Goal: Information Seeking & Learning: Learn about a topic

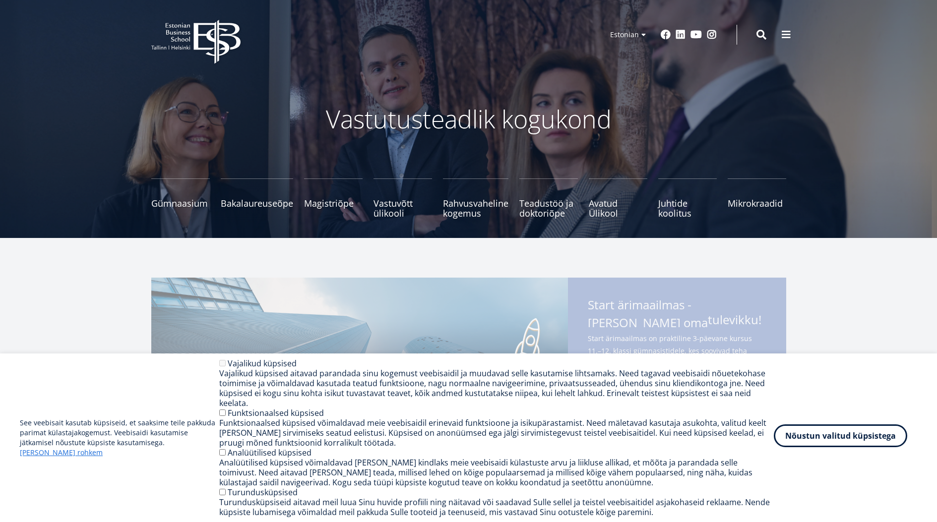
click at [820, 439] on button "Nõustun valitud küpsistega" at bounding box center [840, 436] width 133 height 23
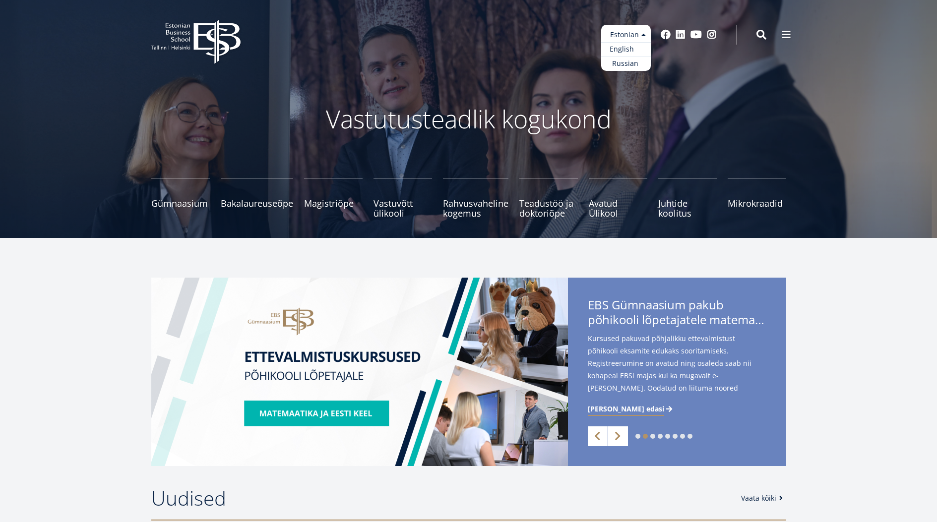
click at [631, 50] on link "English" at bounding box center [626, 49] width 50 height 14
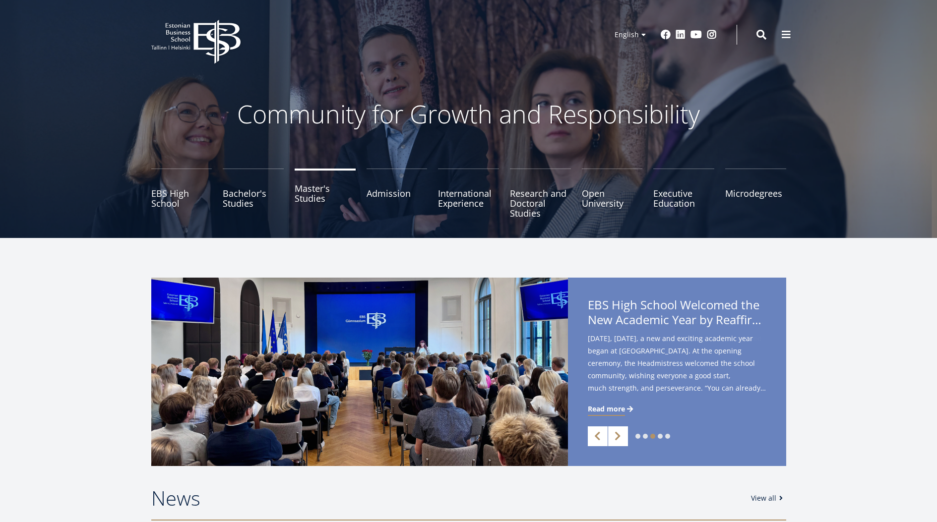
click at [317, 197] on link "Master's Studies" at bounding box center [325, 194] width 61 height 50
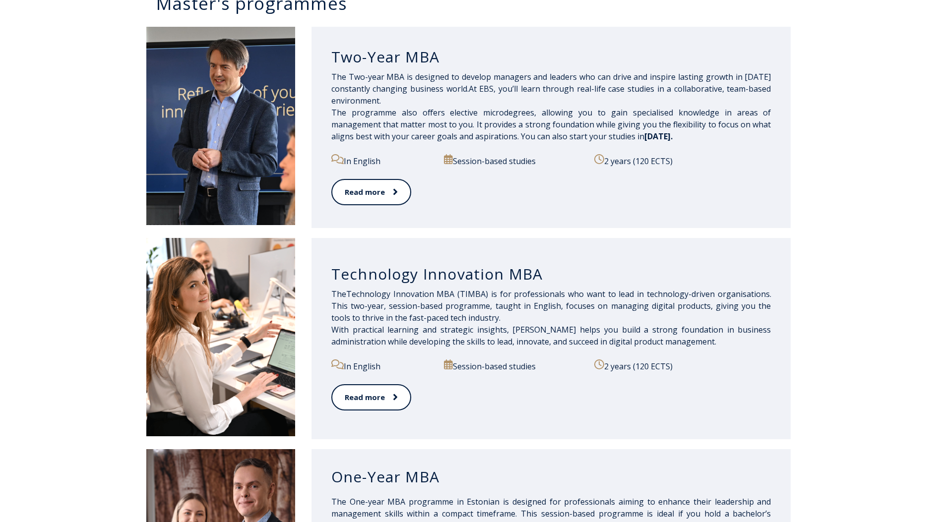
scroll to position [496, 0]
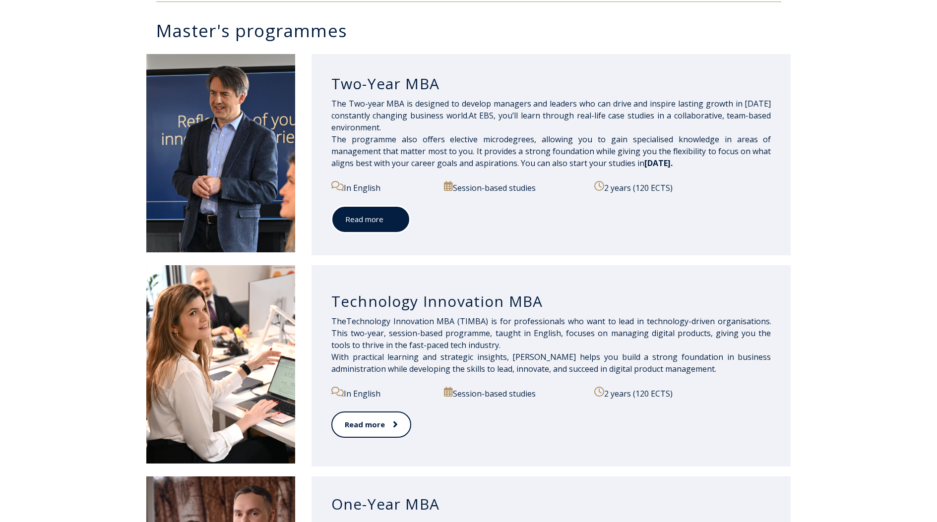
click at [388, 213] on link "Read more" at bounding box center [370, 219] width 79 height 27
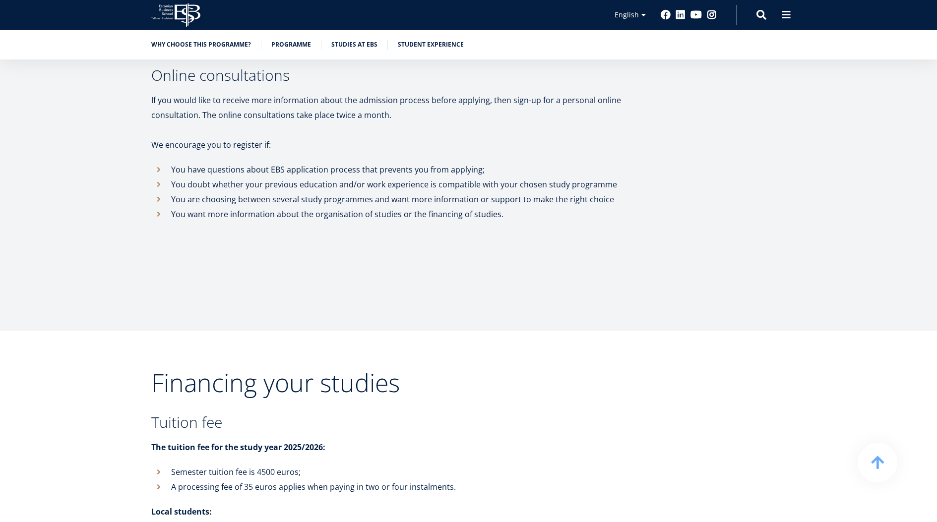
scroll to position [3351, 0]
